Goal: Information Seeking & Learning: Find specific fact

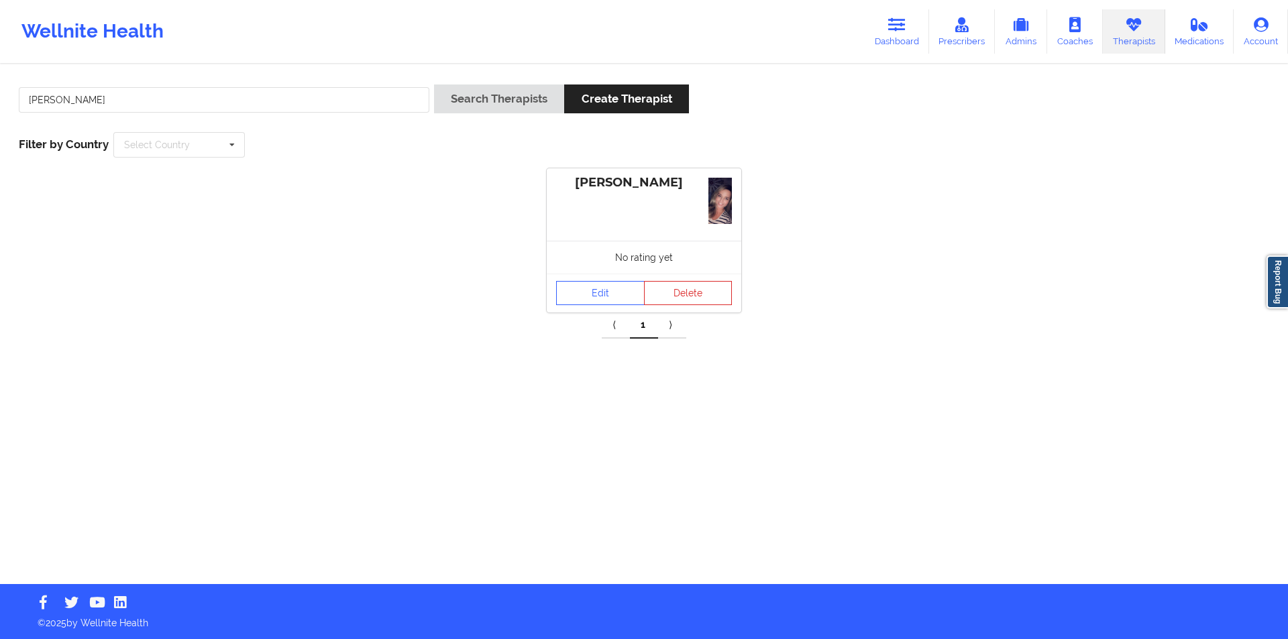
click at [215, 94] on input "[PERSON_NAME]" at bounding box center [224, 99] width 411 height 25
drag, startPoint x: 0, startPoint y: 0, endPoint x: 215, endPoint y: 94, distance: 234.3
click at [215, 94] on input "[PERSON_NAME]" at bounding box center [224, 99] width 411 height 25
click at [506, 99] on button "Search Therapists" at bounding box center [499, 99] width 130 height 29
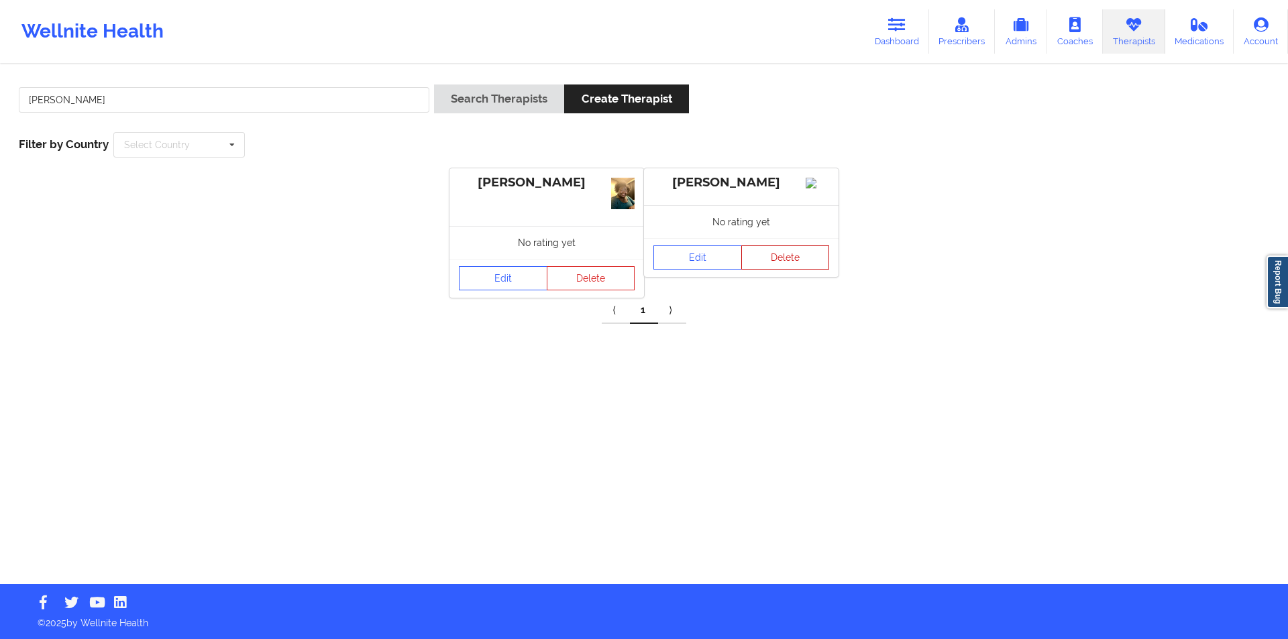
click at [788, 266] on button "Delete" at bounding box center [785, 258] width 89 height 24
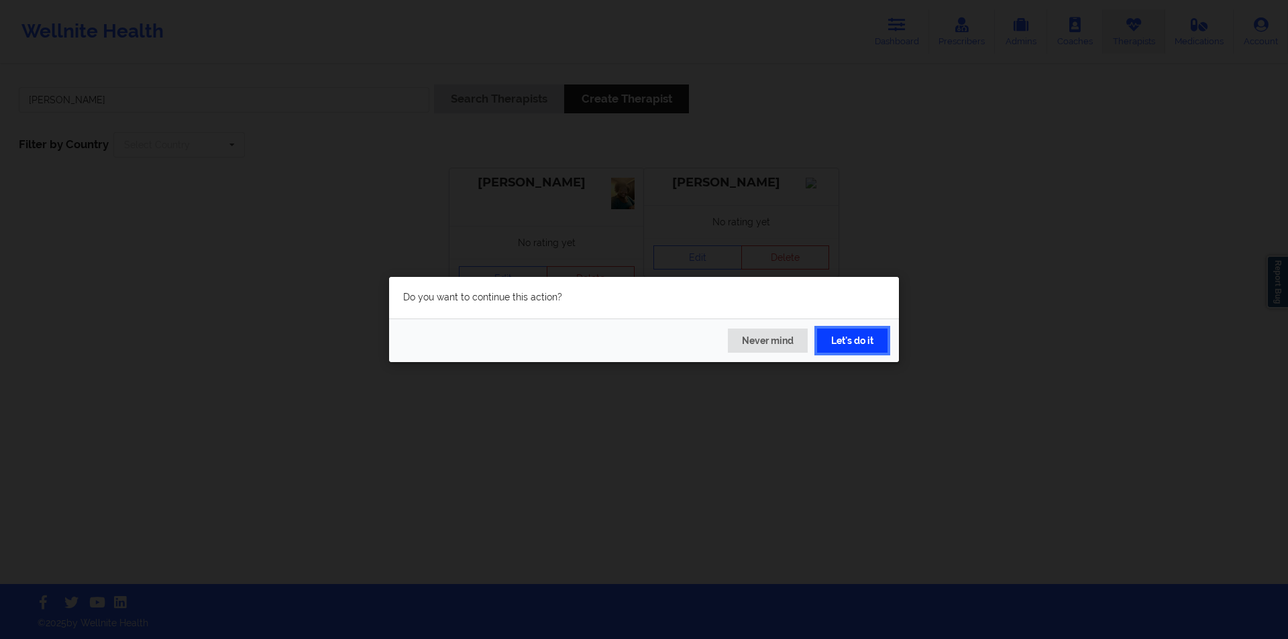
click at [859, 335] on button "Let's do it" at bounding box center [852, 341] width 70 height 24
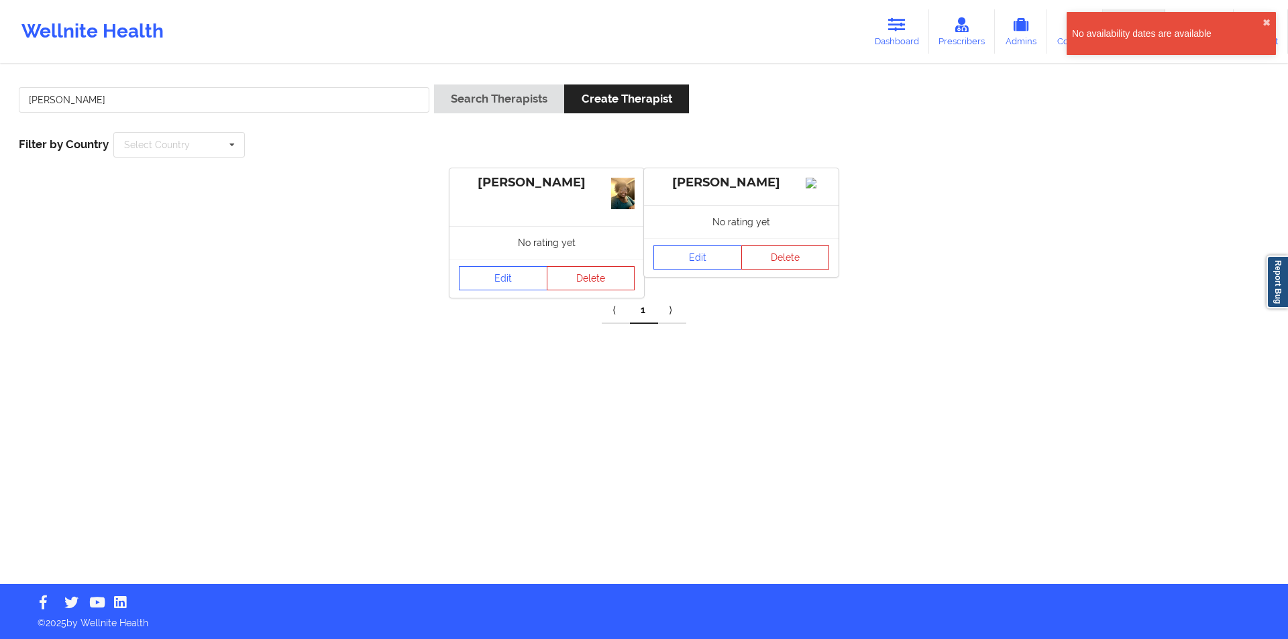
click at [554, 351] on div "[PERSON_NAME] Search Therapists Create Therapist Filter by Country Select Count…" at bounding box center [644, 325] width 1288 height 519
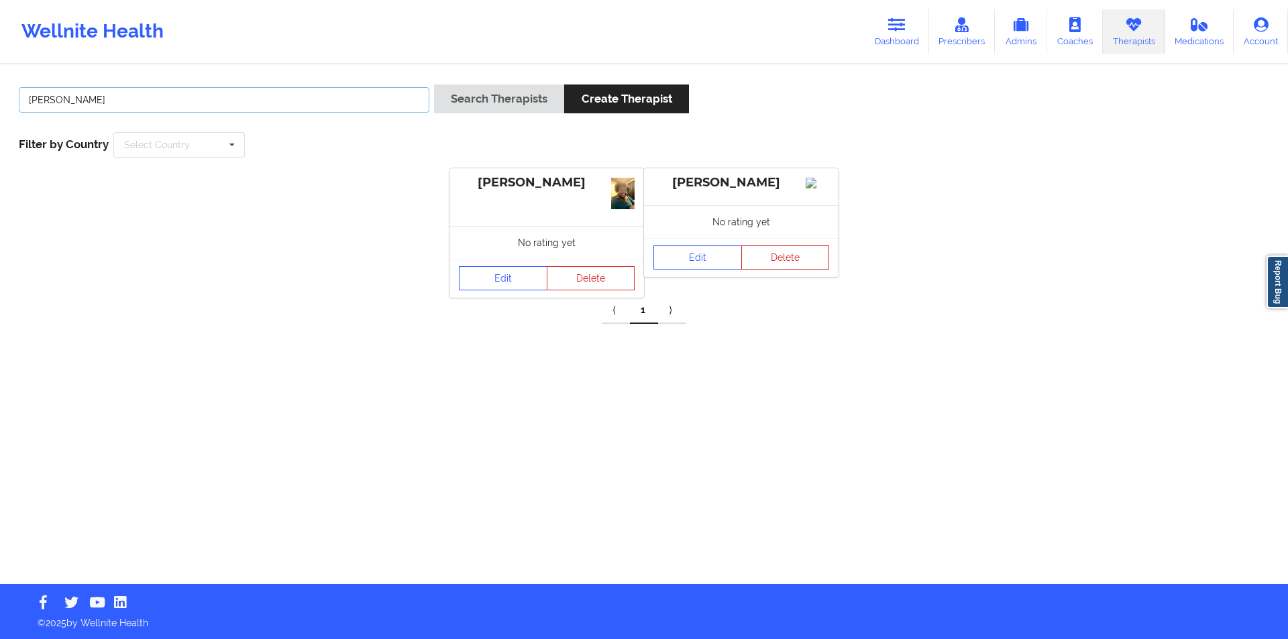
click at [178, 105] on input "[PERSON_NAME]" at bounding box center [224, 99] width 411 height 25
paste input "[PERSON_NAME]"
click at [490, 94] on button "Search Therapists" at bounding box center [499, 99] width 130 height 29
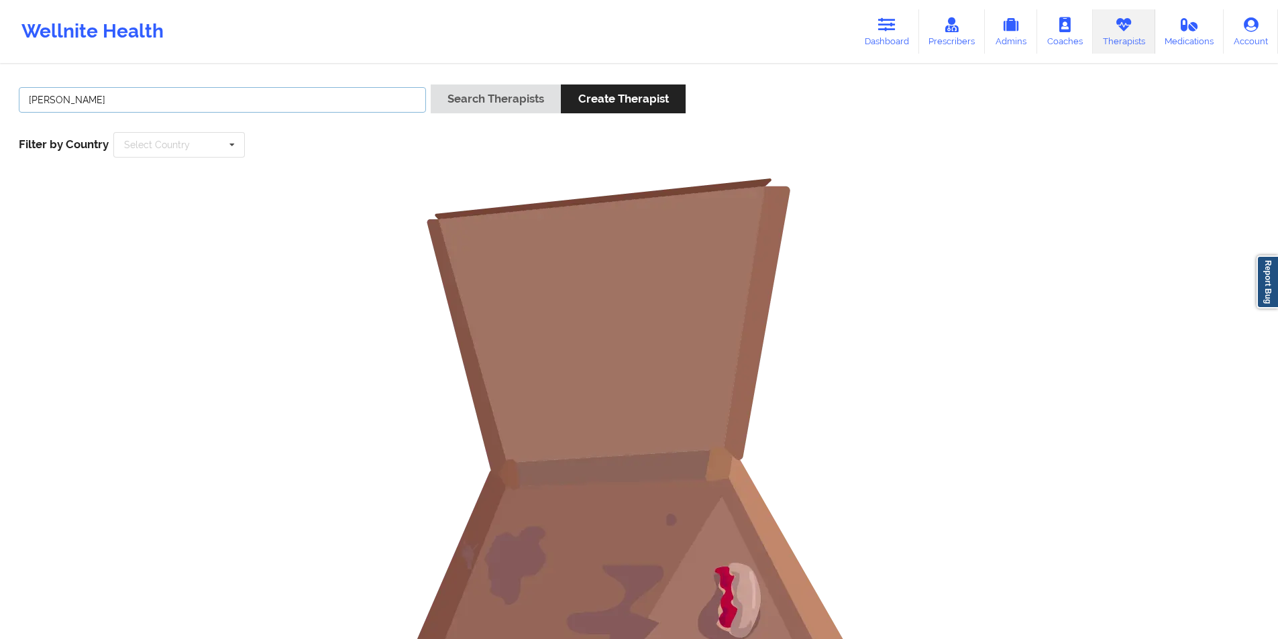
click at [85, 104] on input "[PERSON_NAME]" at bounding box center [222, 99] width 407 height 25
type input "[PERSON_NAME]"
click at [478, 103] on button "Search Therapists" at bounding box center [496, 99] width 130 height 29
